Goal: Task Accomplishment & Management: Manage account settings

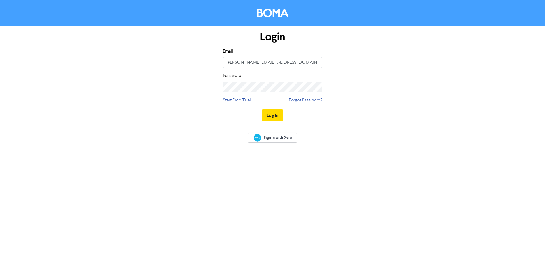
type input "[PERSON_NAME][EMAIL_ADDRESS][DOMAIN_NAME]"
click at [124, 73] on div "Login Email [PERSON_NAME][EMAIL_ADDRESS][DOMAIN_NAME] Password Start Free Trial…" at bounding box center [273, 76] width 324 height 101
click at [273, 115] on button "Log In" at bounding box center [273, 115] width 22 height 12
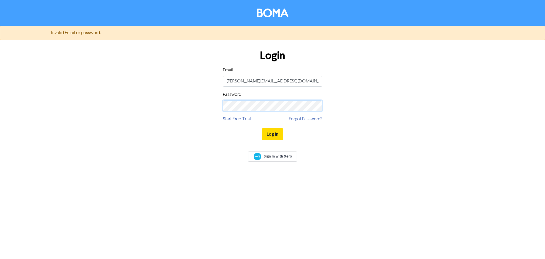
click at [151, 97] on div "Login Email [PERSON_NAME][EMAIL_ADDRESS][DOMAIN_NAME] Password Start Free Trial…" at bounding box center [273, 95] width 324 height 101
click at [276, 133] on button "Log In" at bounding box center [273, 134] width 22 height 12
